Goal: Transaction & Acquisition: Purchase product/service

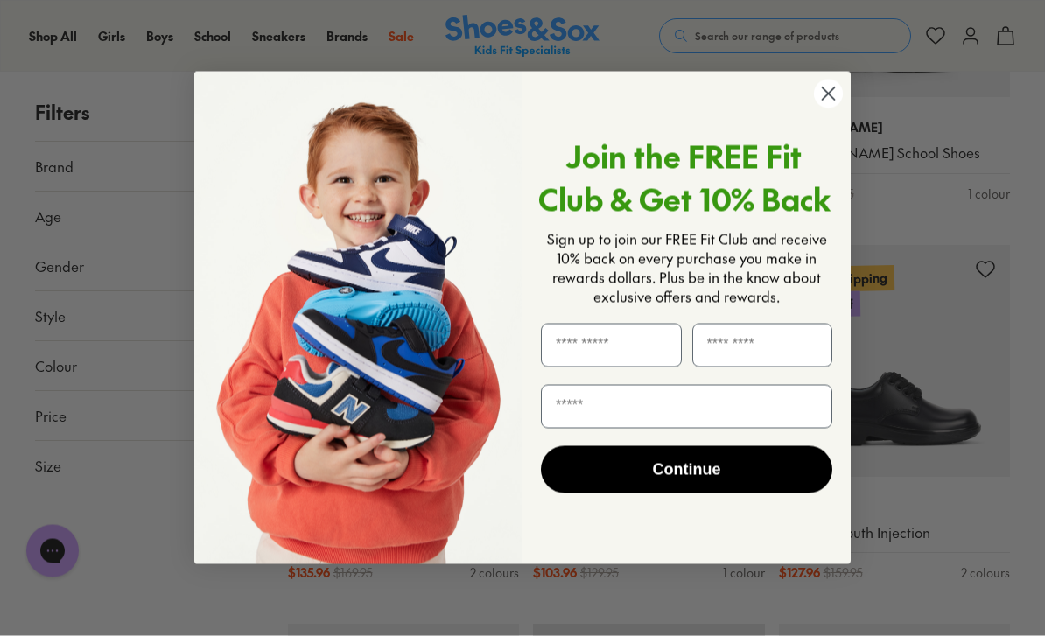
scroll to position [1262, 0]
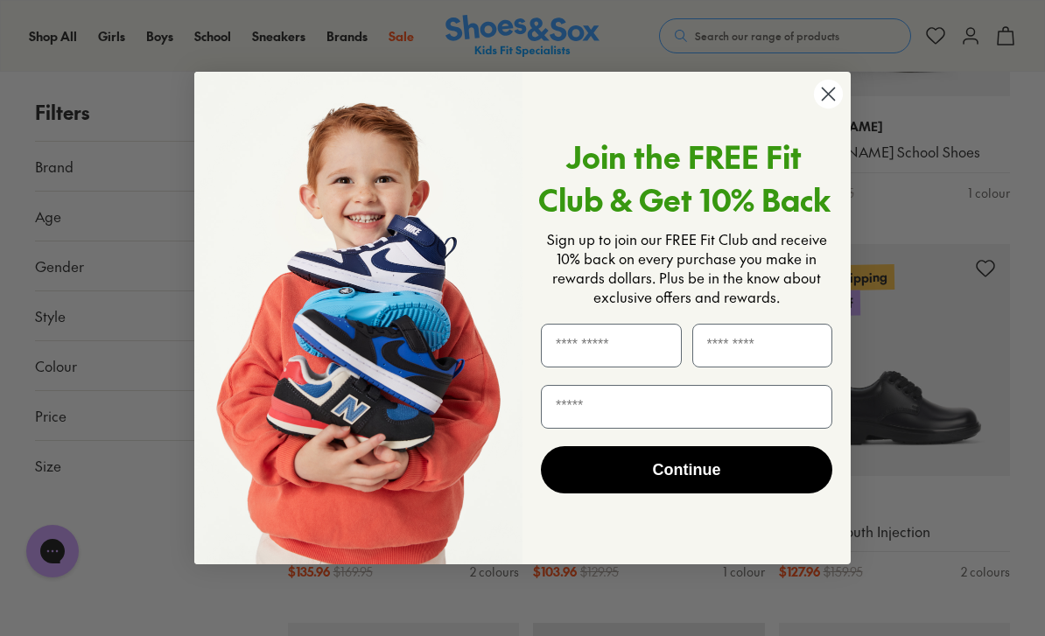
click at [832, 109] on circle "Close dialog" at bounding box center [828, 94] width 29 height 29
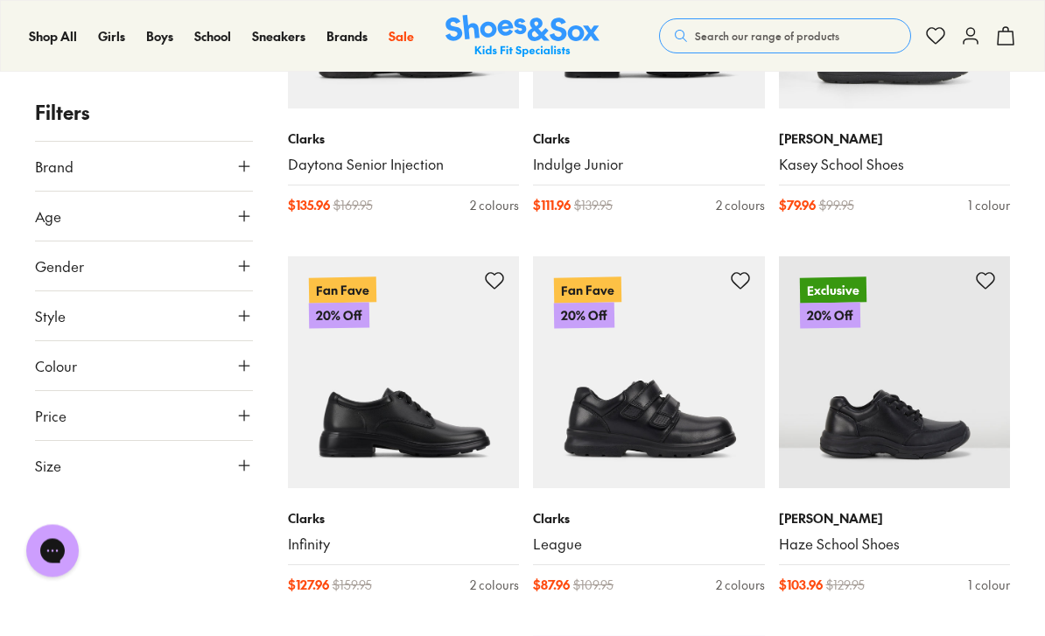
scroll to position [473, 0]
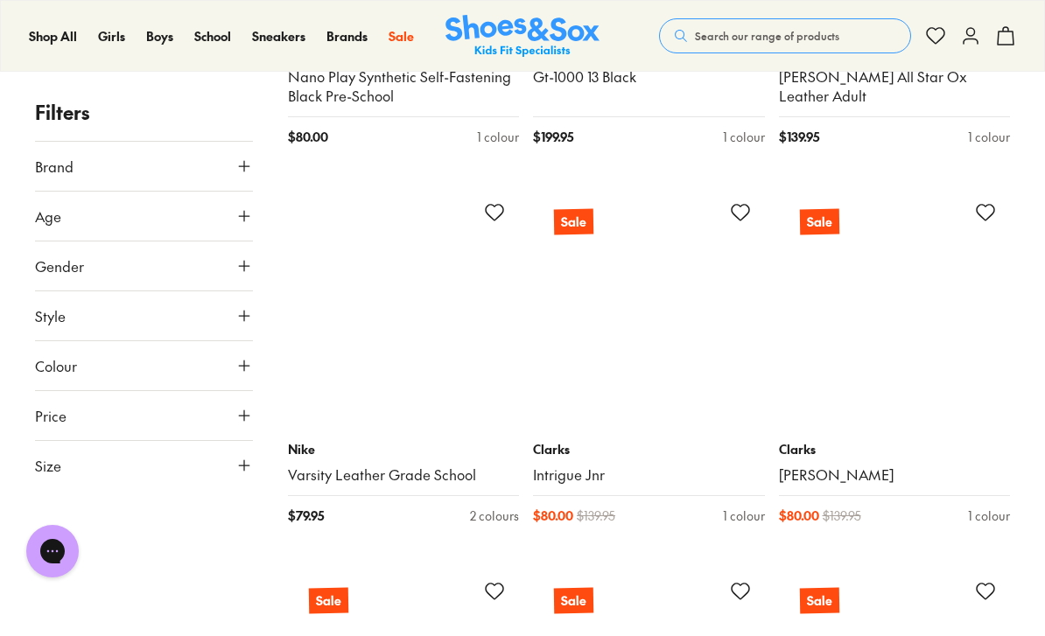
scroll to position [7428, 0]
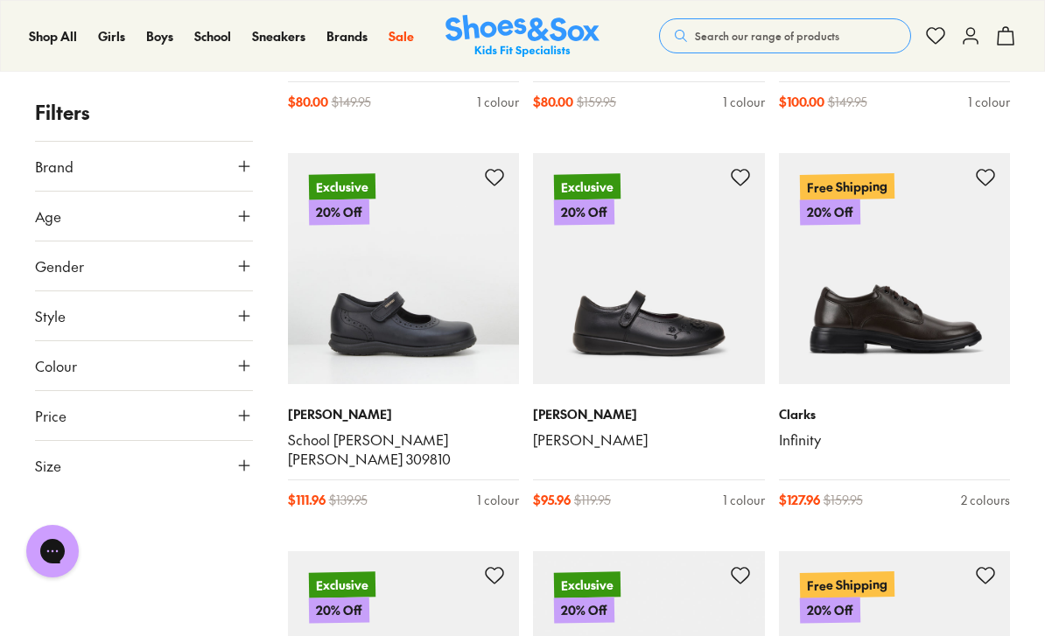
scroll to position [8615, 0]
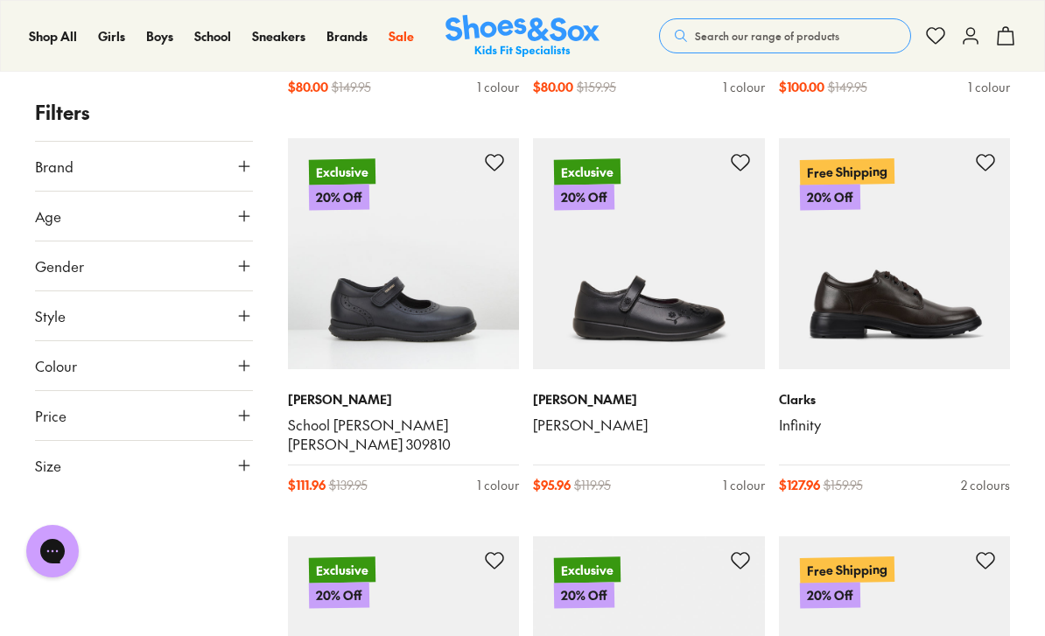
click at [910, 254] on img at bounding box center [895, 254] width 232 height 232
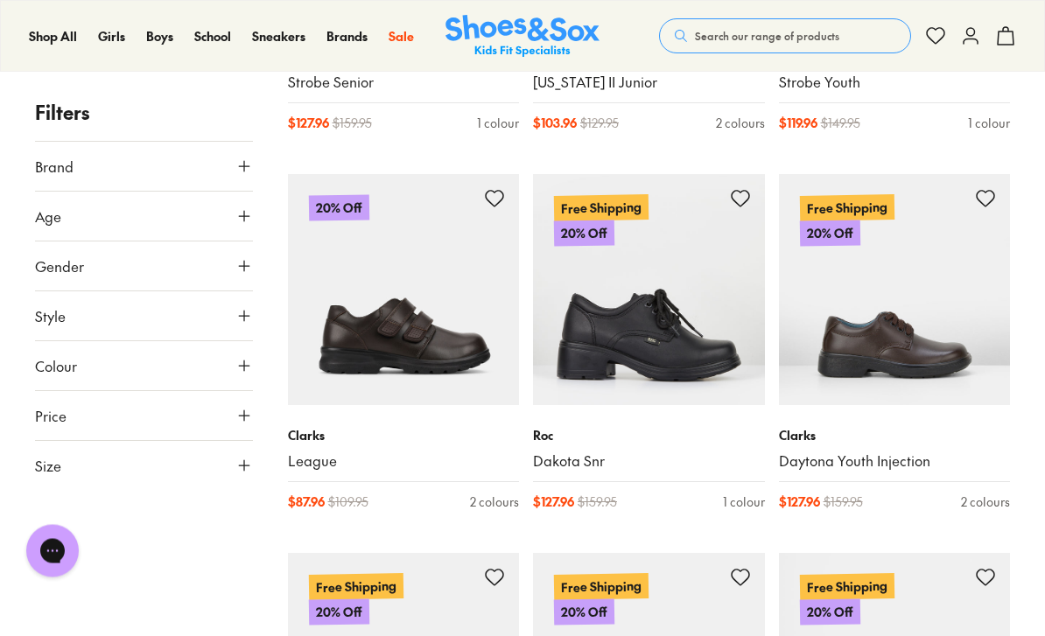
scroll to position [3610, 0]
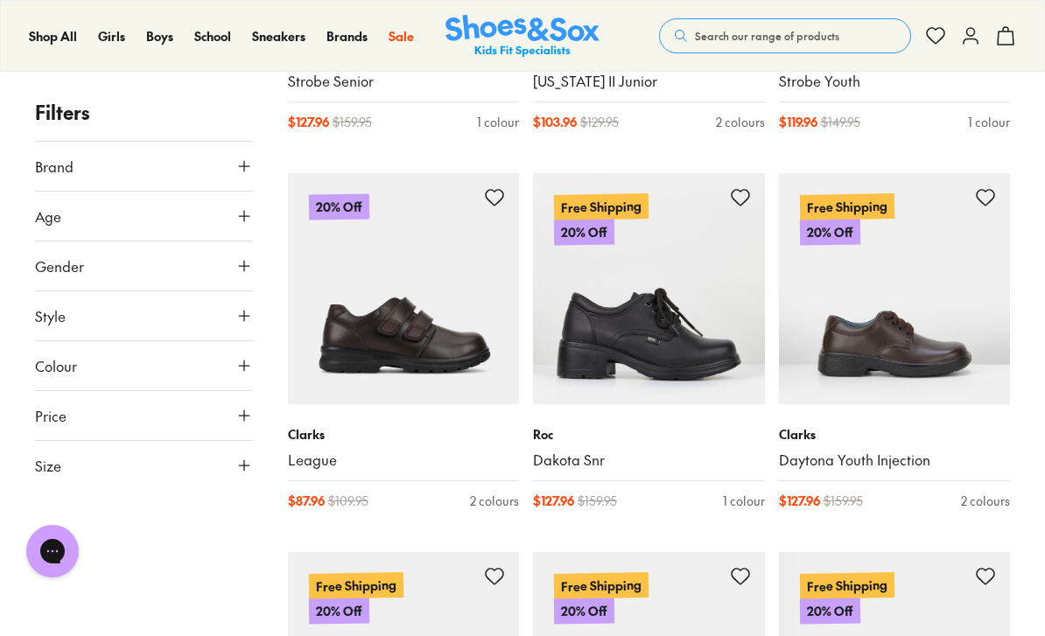
click at [713, 306] on img at bounding box center [649, 289] width 232 height 232
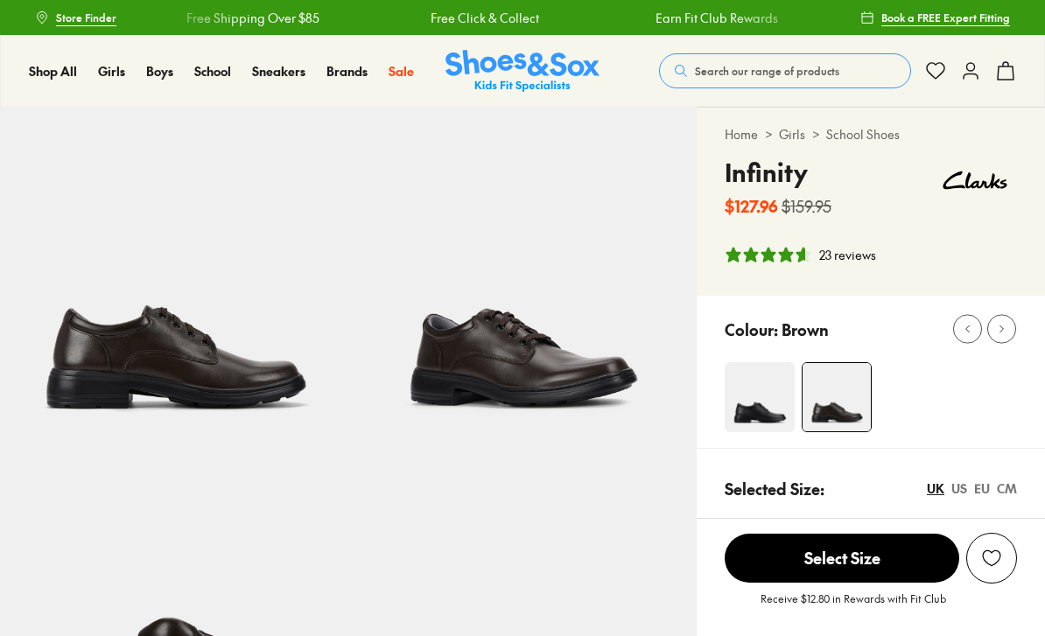
click at [755, 410] on img at bounding box center [760, 397] width 70 height 70
select select "*"
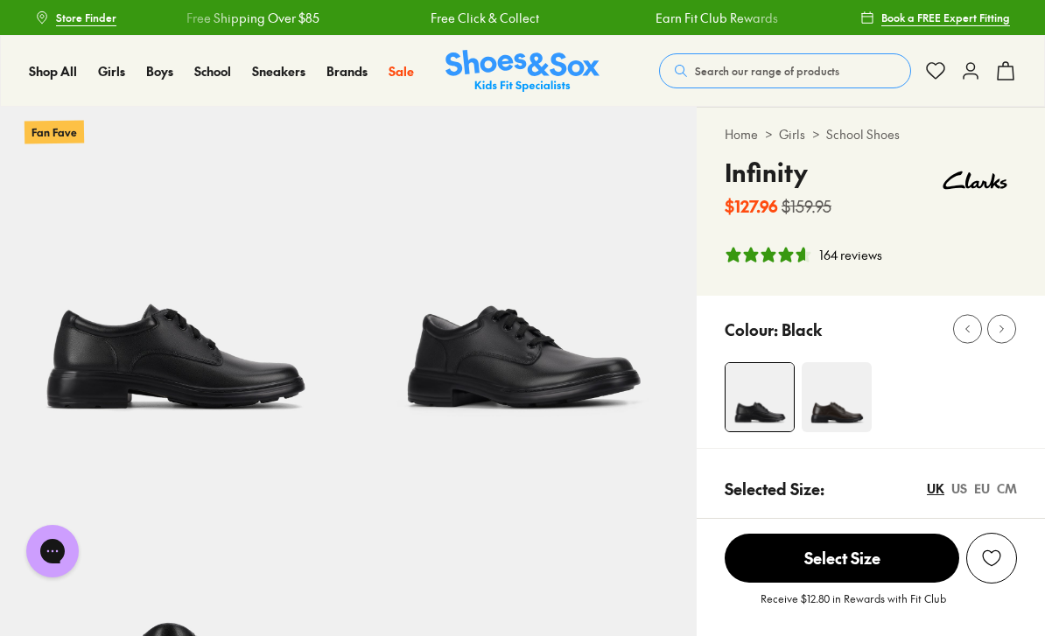
select select "*"
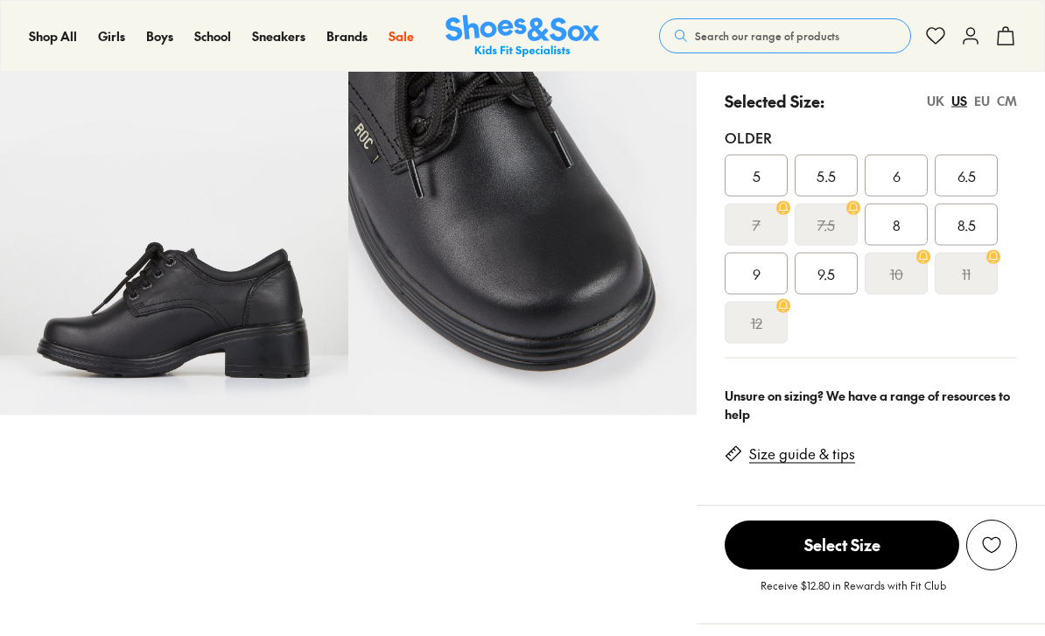
select select "*"
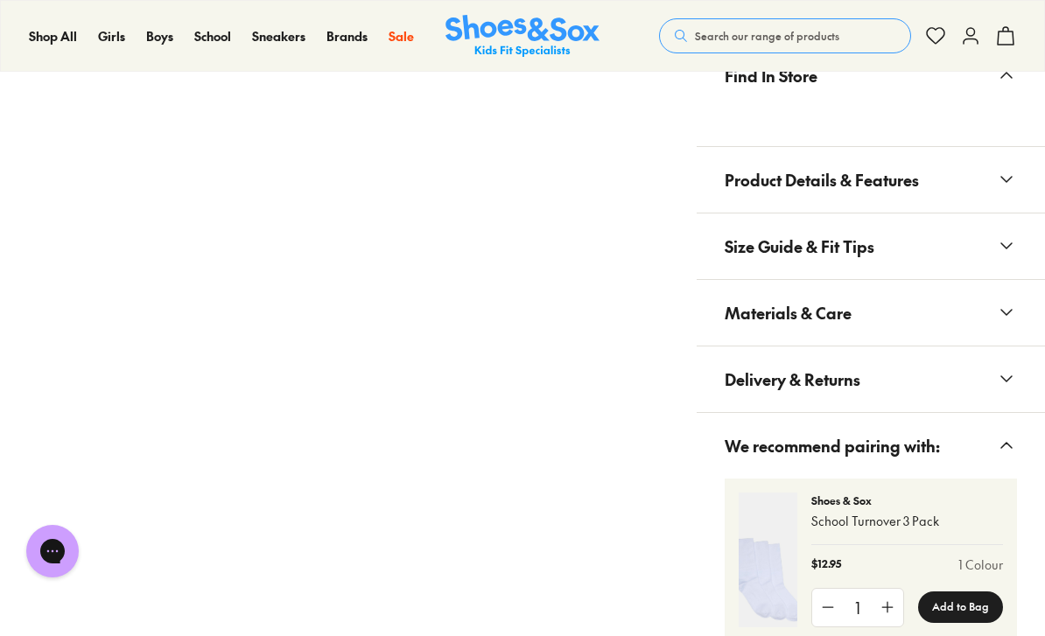
click at [877, 165] on span "Product Details & Features" at bounding box center [822, 180] width 194 height 52
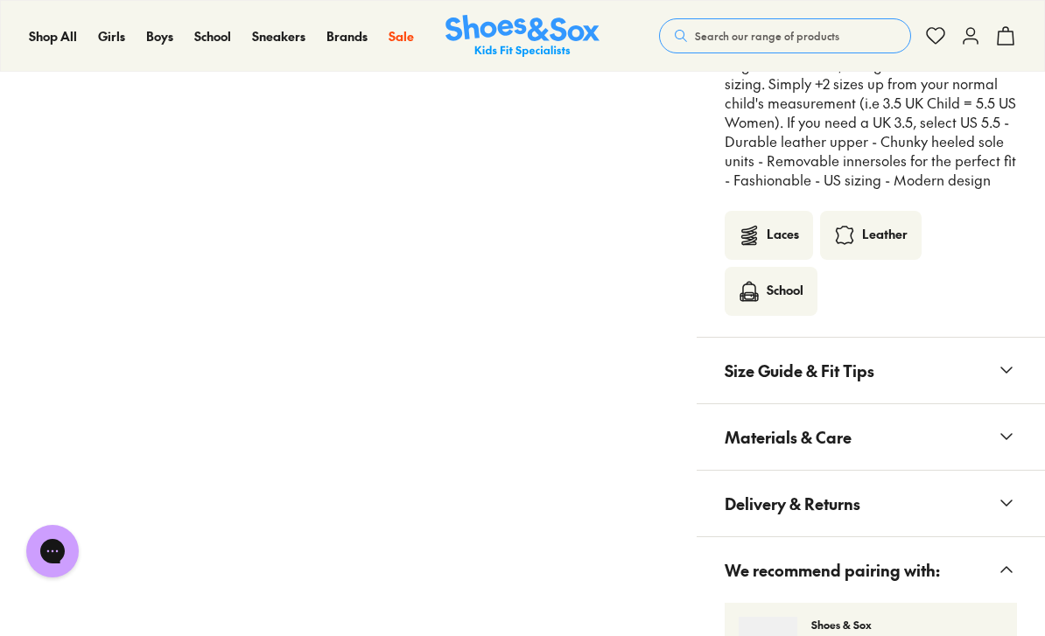
scroll to position [1337, 0]
click at [896, 224] on div "Leather" at bounding box center [885, 234] width 46 height 21
click at [870, 233] on div "Leather" at bounding box center [885, 234] width 46 height 21
click at [887, 210] on div "Leather" at bounding box center [871, 234] width 102 height 49
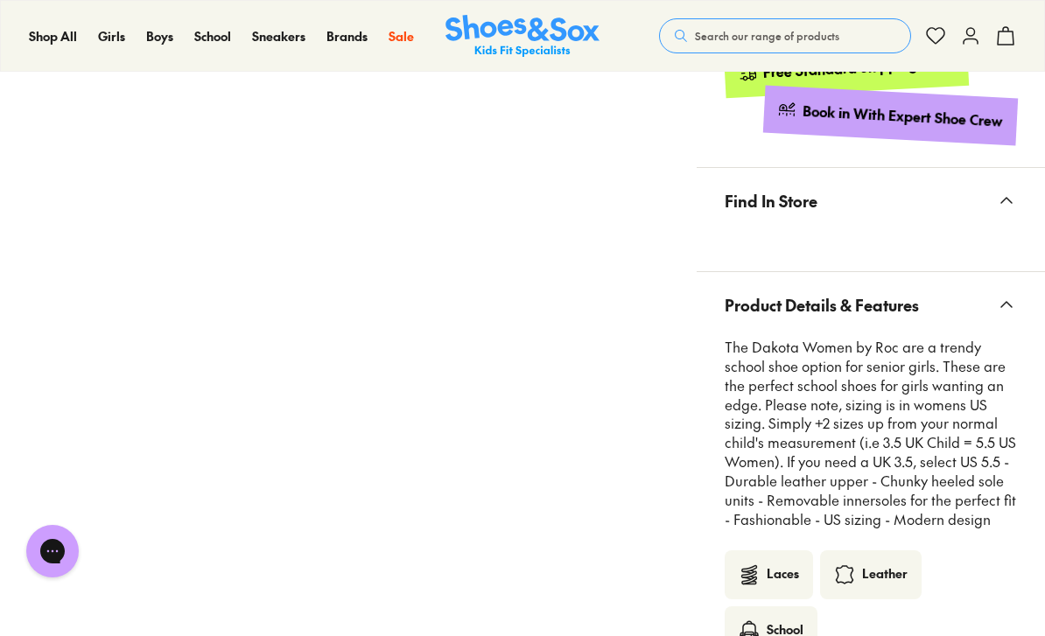
scroll to position [995, 0]
click at [969, 275] on button "Product Details & Features" at bounding box center [871, 306] width 348 height 66
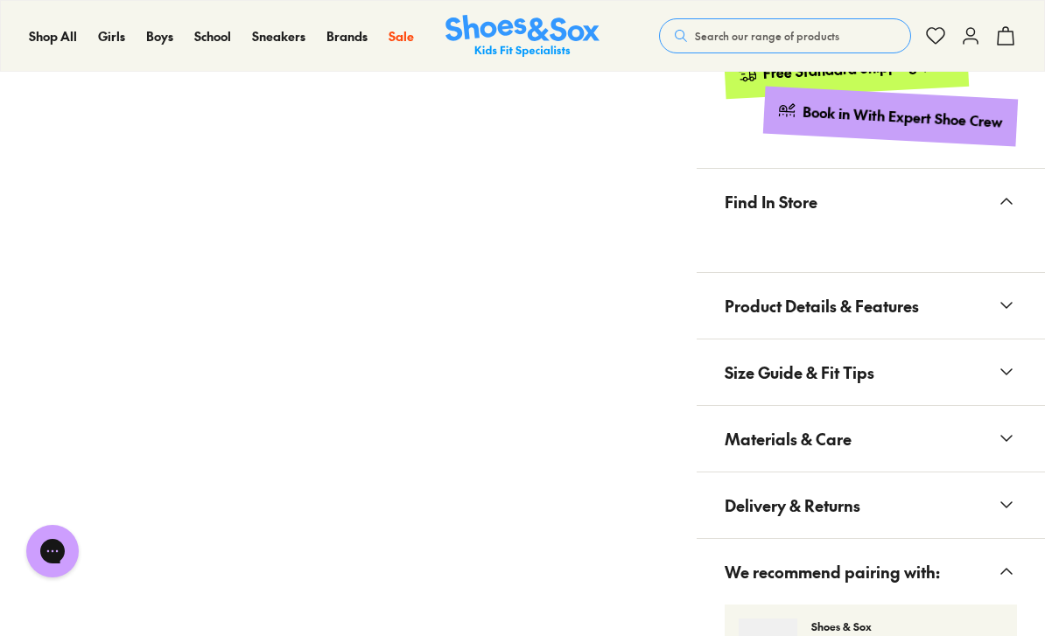
click at [925, 353] on button "Size Guide & Fit Tips" at bounding box center [871, 373] width 348 height 66
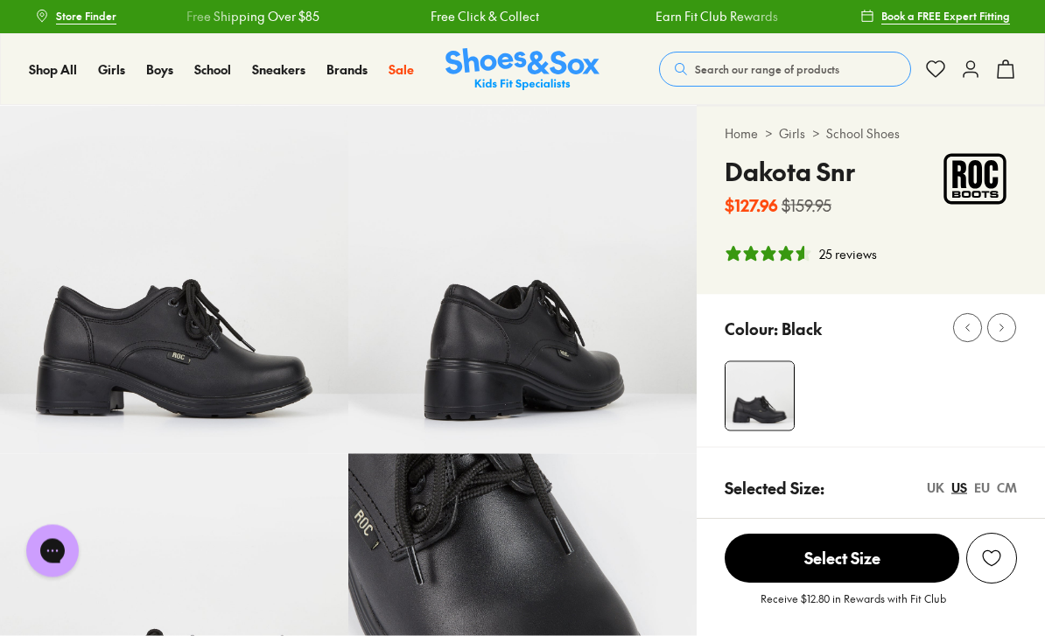
scroll to position [0, 0]
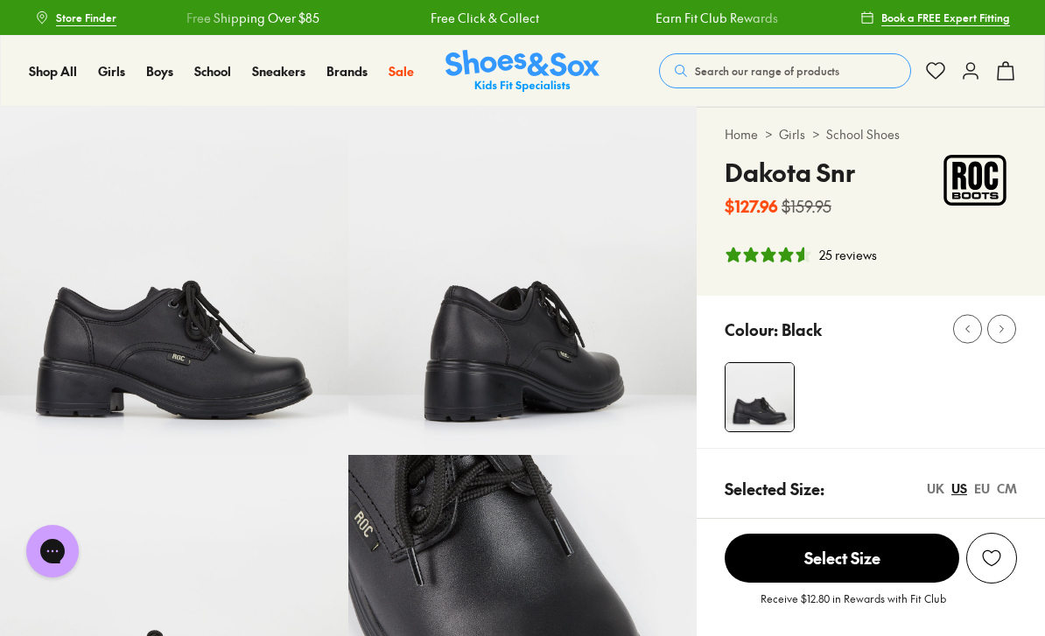
click at [832, 263] on div "25 reviews" at bounding box center [848, 255] width 58 height 18
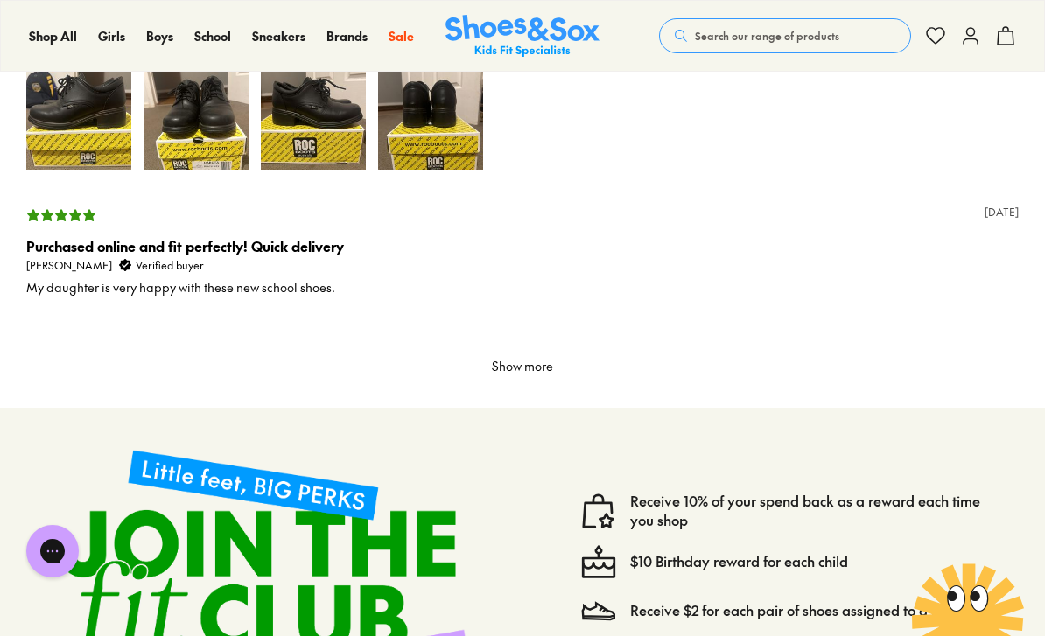
scroll to position [4270, 0]
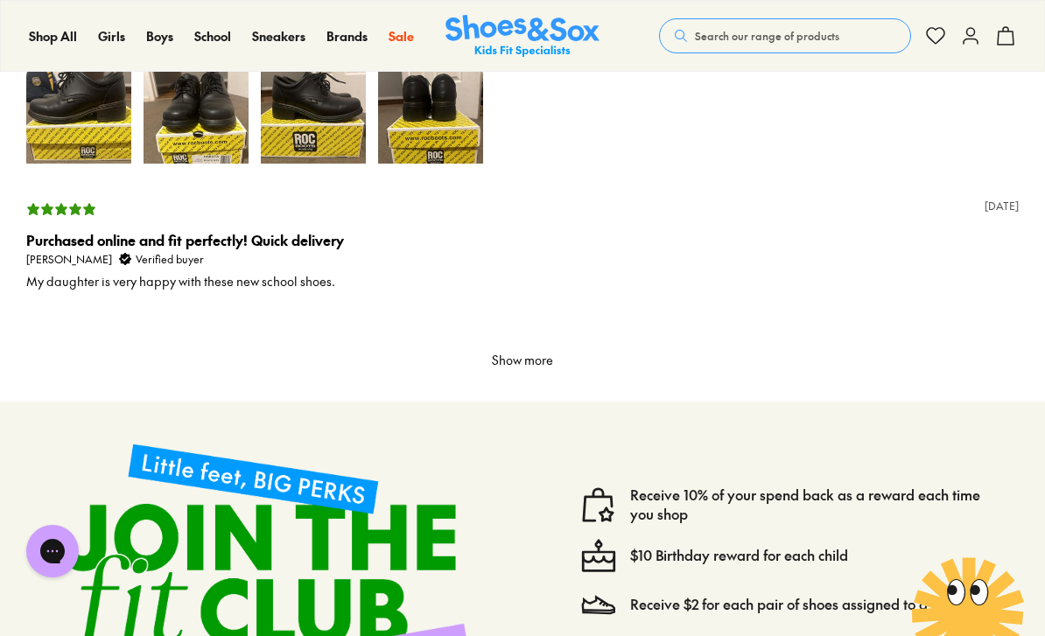
click at [533, 352] on button "Show more" at bounding box center [522, 361] width 75 height 30
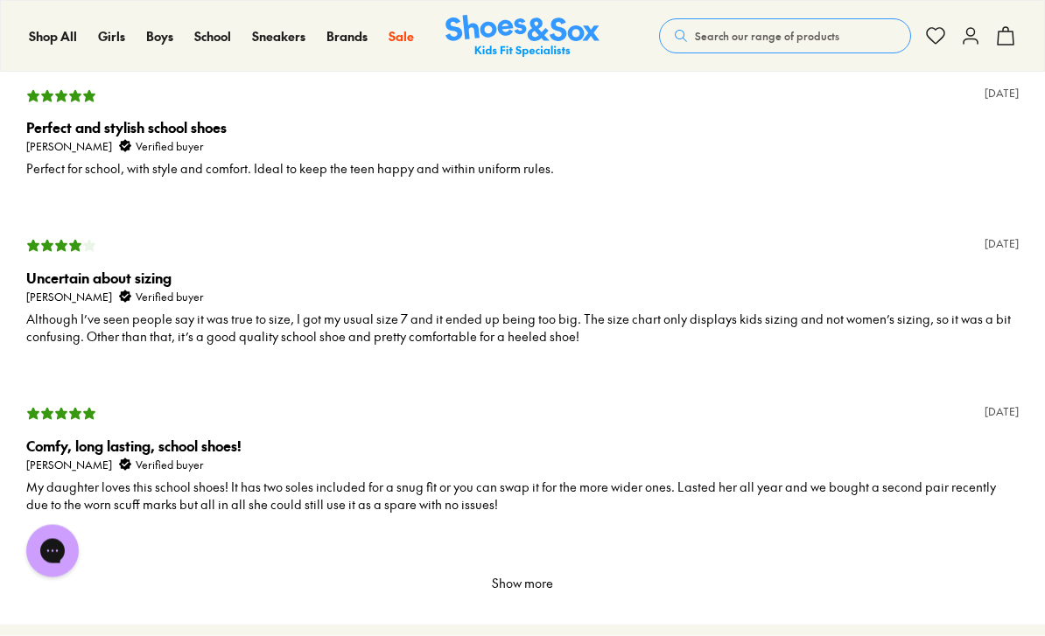
scroll to position [4854, 0]
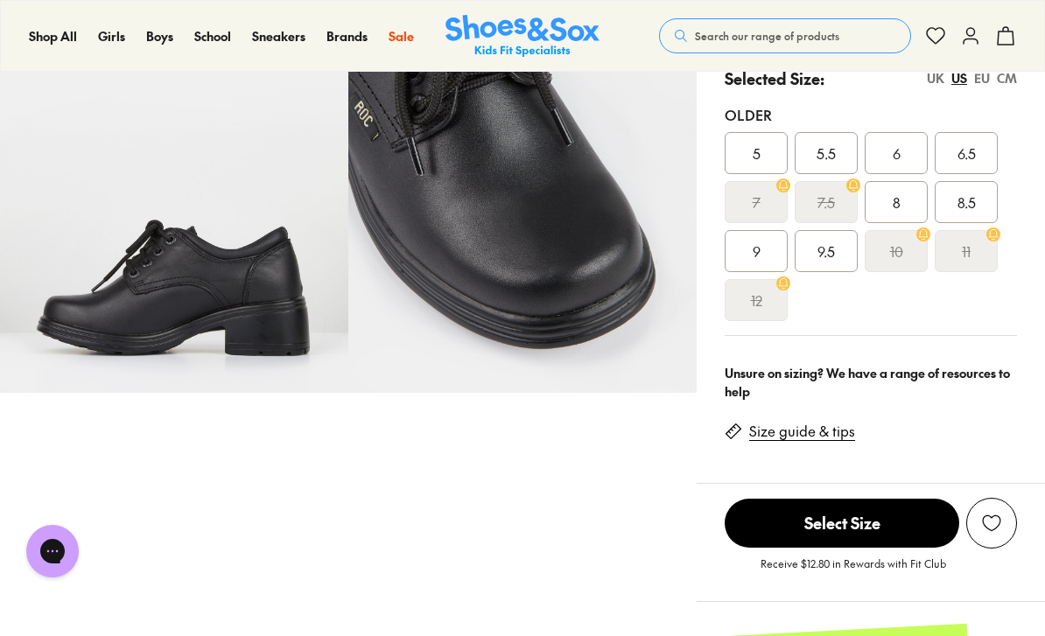
click at [829, 434] on link "Size guide & tips" at bounding box center [802, 431] width 106 height 19
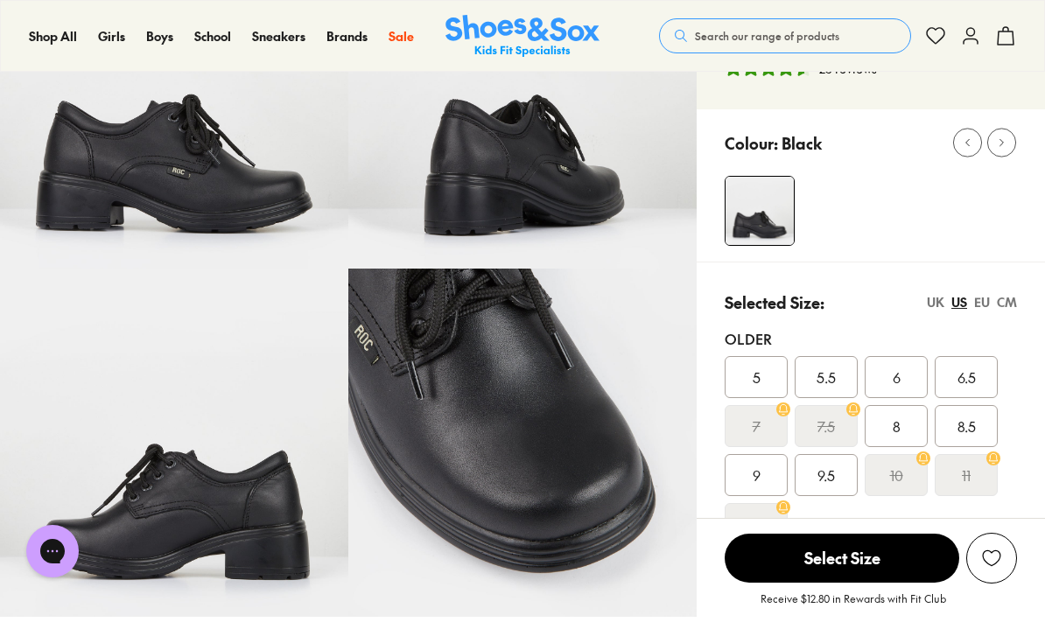
scroll to position [198, 0]
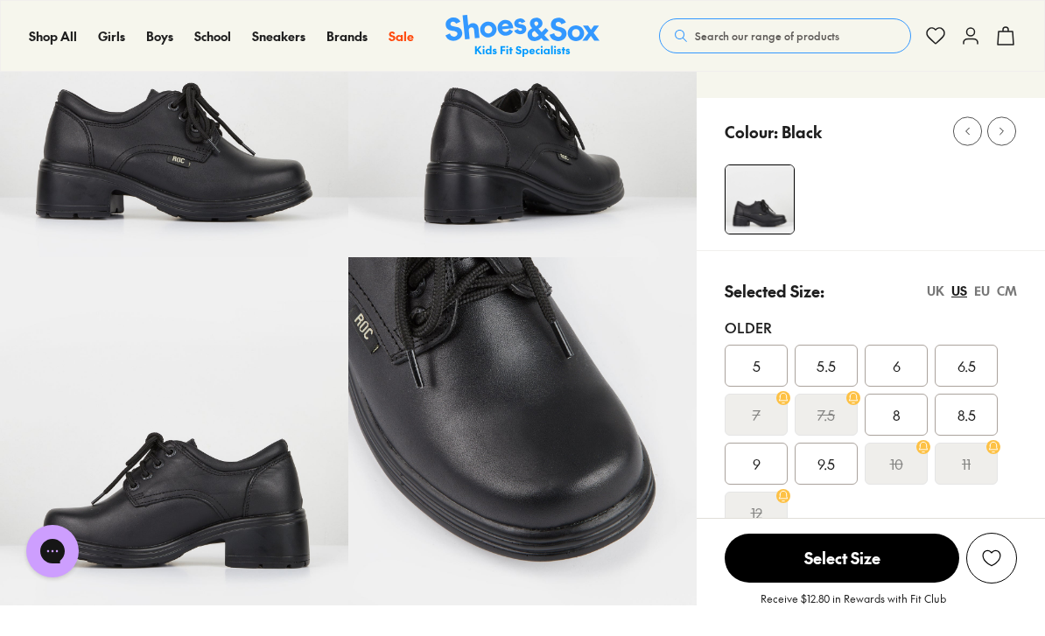
click at [1002, 285] on div "CM" at bounding box center [1007, 291] width 20 height 18
click at [974, 398] on div "25.5" at bounding box center [966, 415] width 63 height 42
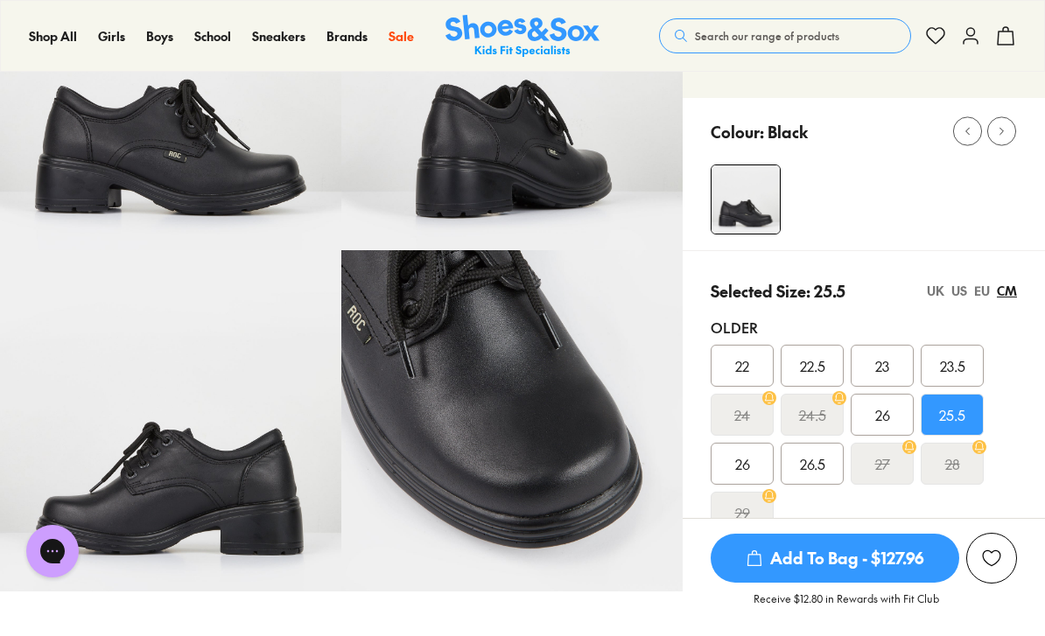
click at [973, 407] on div "25.5" at bounding box center [952, 415] width 63 height 42
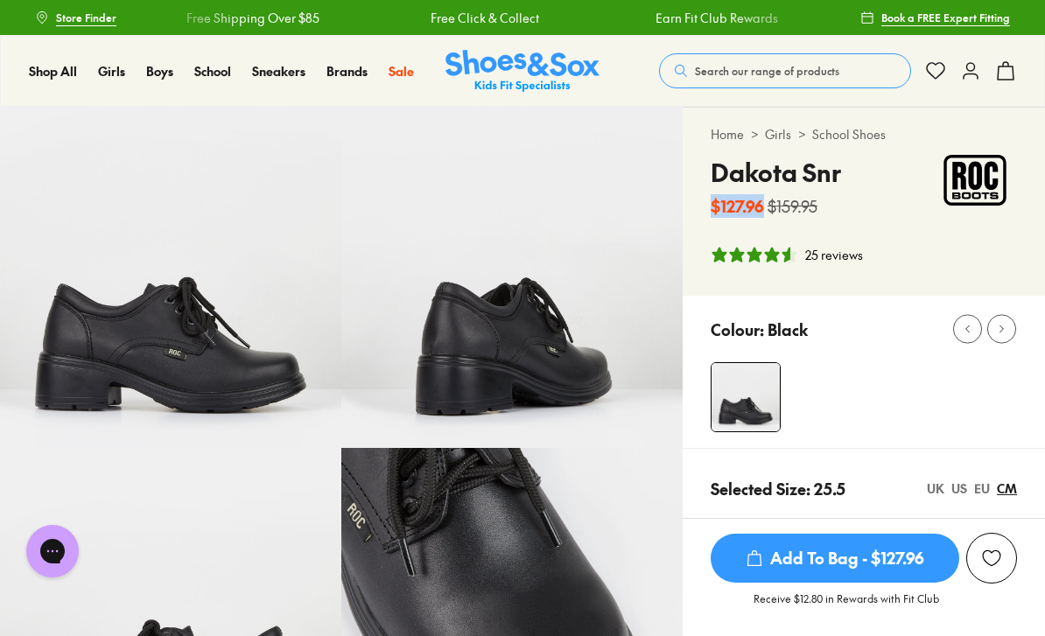
click at [645, 305] on img at bounding box center [511, 277] width 341 height 341
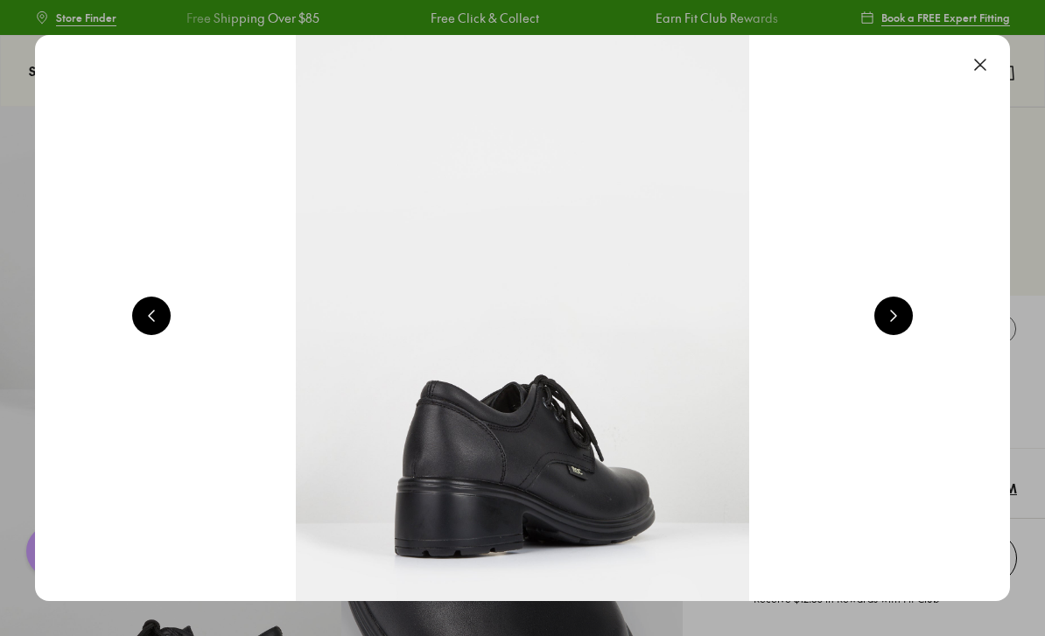
scroll to position [0, 1950]
click at [973, 181] on img at bounding box center [522, 318] width 975 height 566
click at [990, 60] on button at bounding box center [980, 65] width 39 height 39
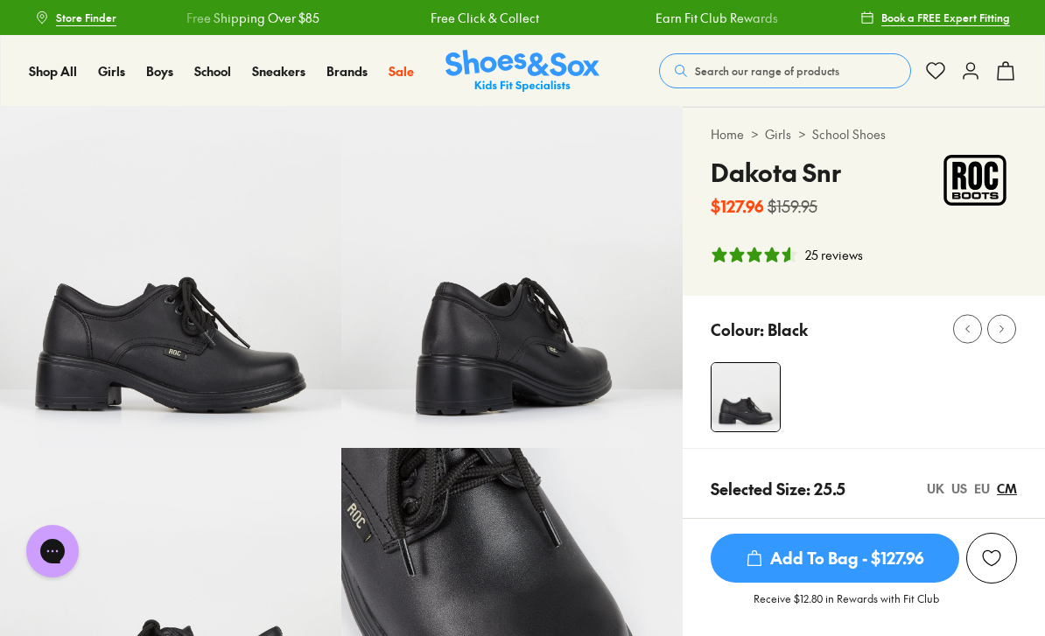
scroll to position [0, 0]
